Goal: Information Seeking & Learning: Learn about a topic

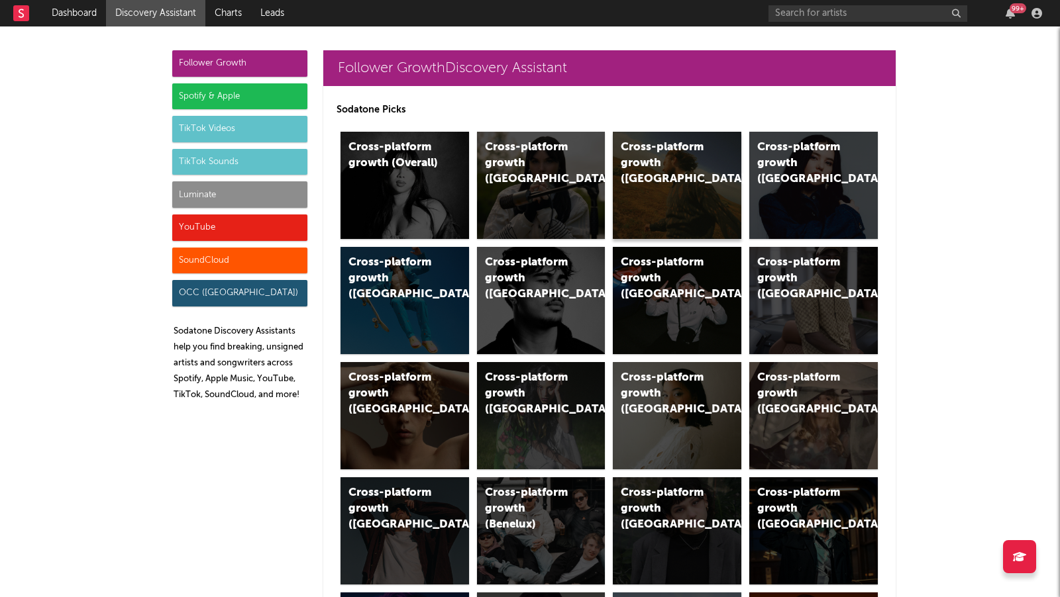
click at [646, 207] on div "Cross-platform growth ([GEOGRAPHIC_DATA])" at bounding box center [677, 185] width 128 height 107
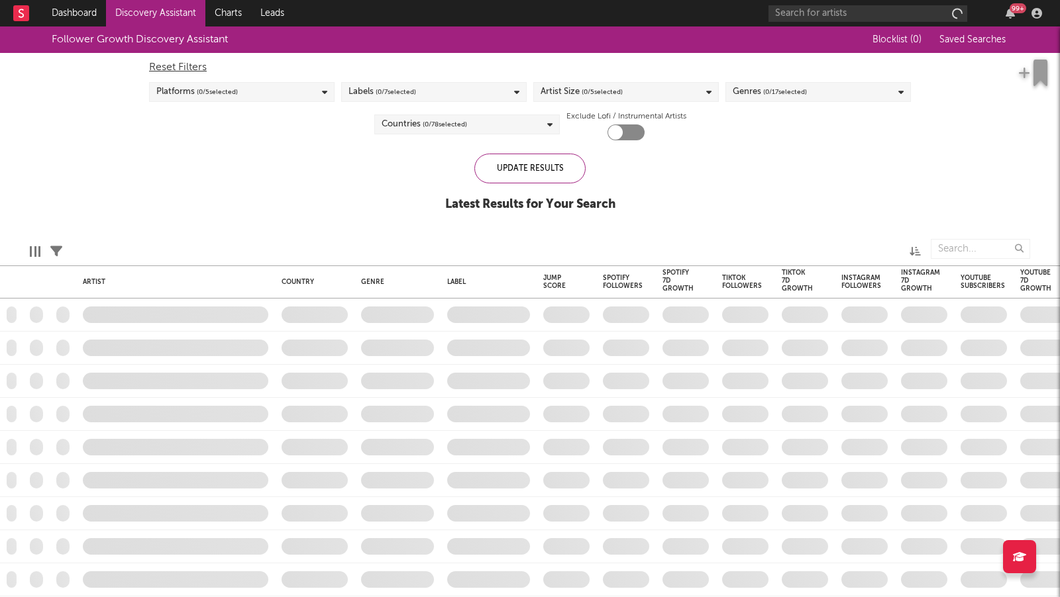
checkbox input "true"
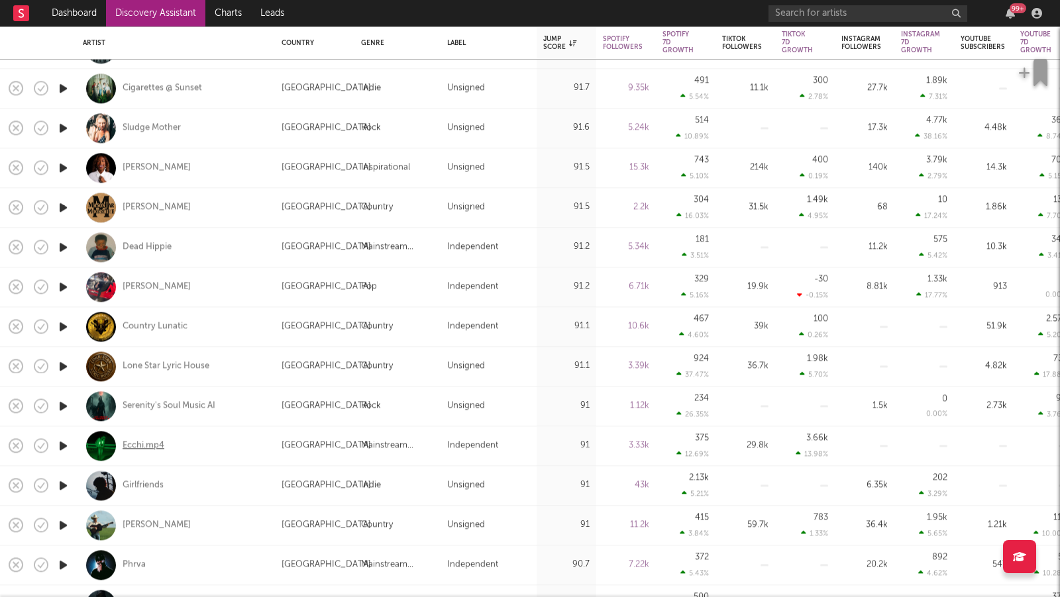
click at [155, 444] on div "Ecchi.mp4" at bounding box center [144, 446] width 42 height 12
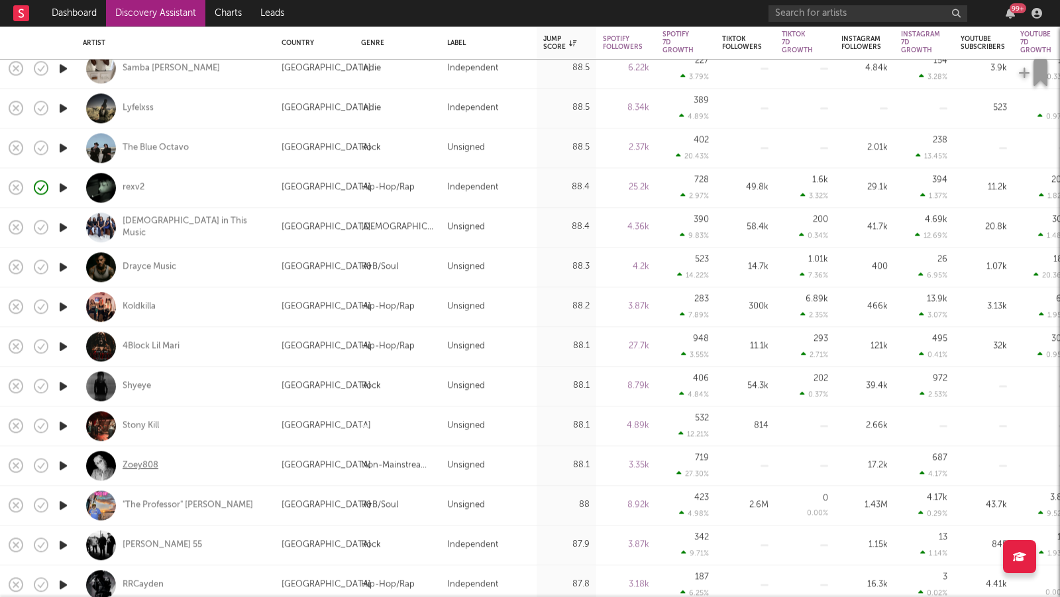
click at [123, 465] on div "Zoey808" at bounding box center [141, 466] width 36 height 12
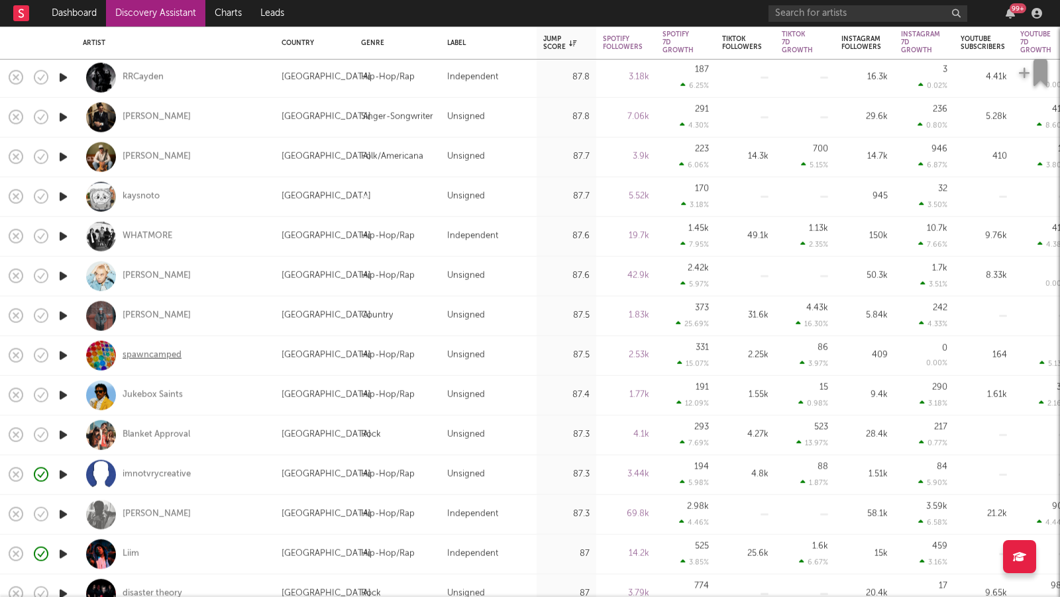
click at [169, 350] on div "spawncamped" at bounding box center [152, 356] width 59 height 12
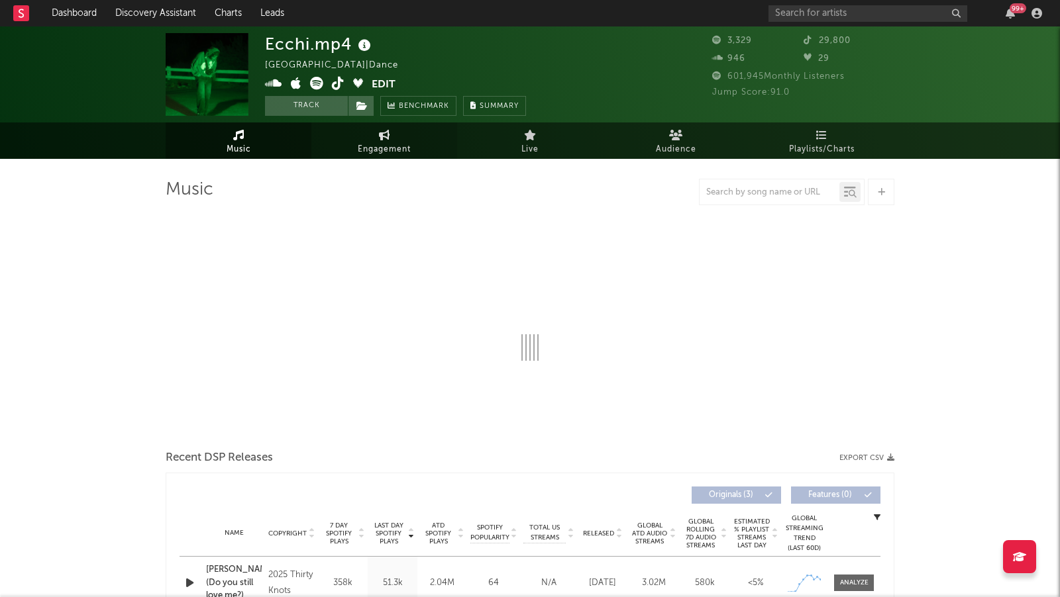
select select "1w"
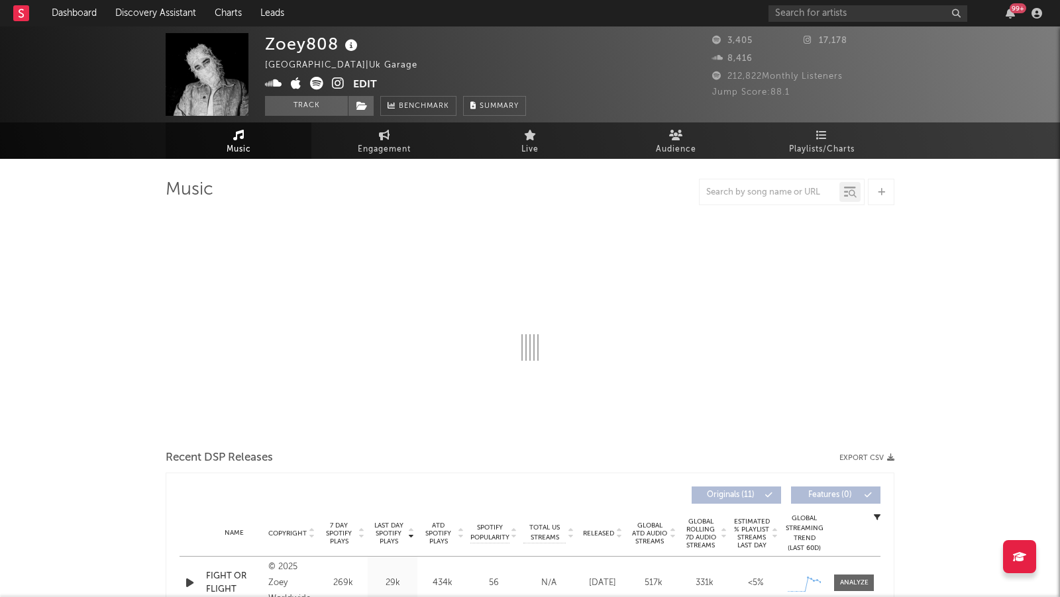
select select "1w"
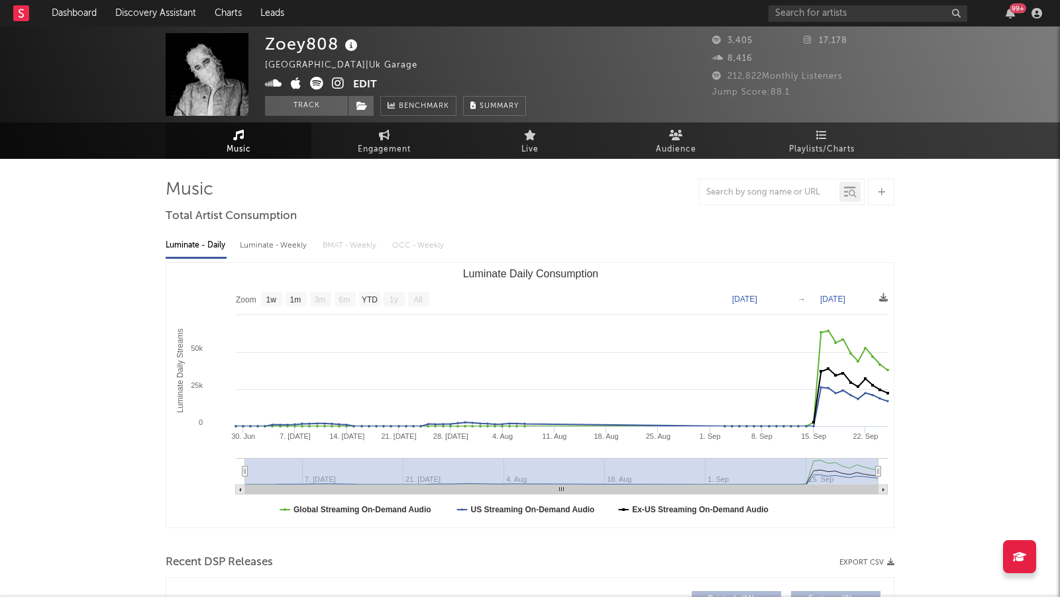
click at [340, 83] on icon at bounding box center [338, 83] width 13 height 13
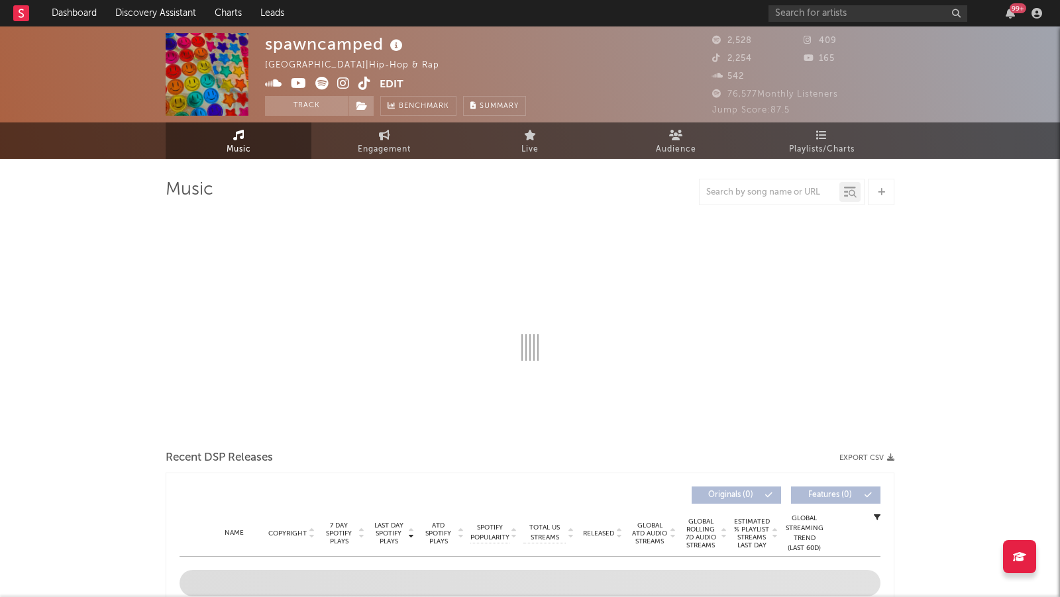
select select "1w"
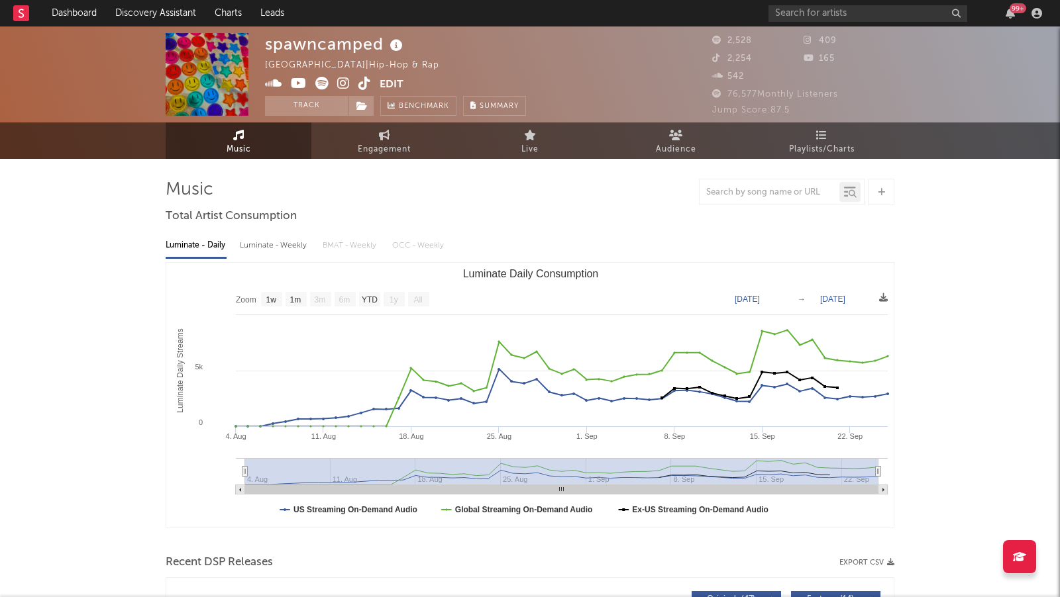
click at [342, 81] on icon at bounding box center [343, 83] width 13 height 13
click at [272, 85] on icon at bounding box center [273, 83] width 17 height 13
